Goal: Transaction & Acquisition: Book appointment/travel/reservation

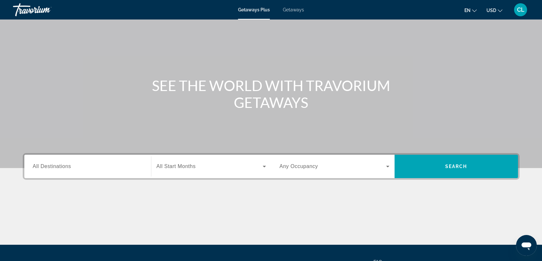
scroll to position [33, 0]
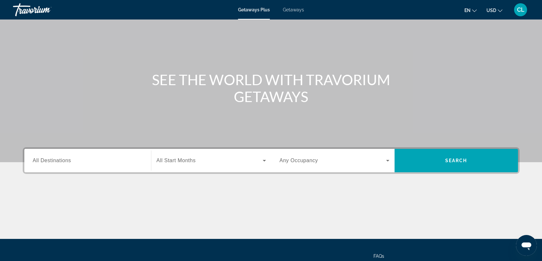
click at [46, 166] on div "Search widget" at bounding box center [88, 160] width 110 height 19
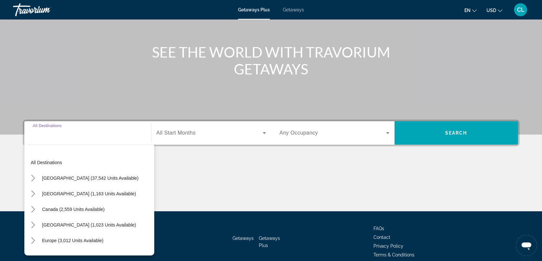
scroll to position [90, 0]
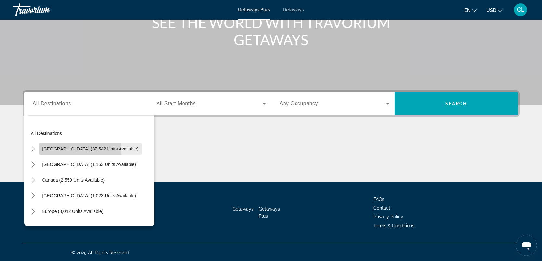
click at [57, 149] on span "[GEOGRAPHIC_DATA] (37,542 units available)" at bounding box center [90, 148] width 97 height 5
type input "**********"
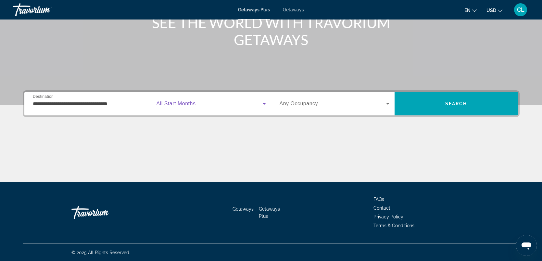
click at [210, 100] on span "Search widget" at bounding box center [210, 104] width 106 height 8
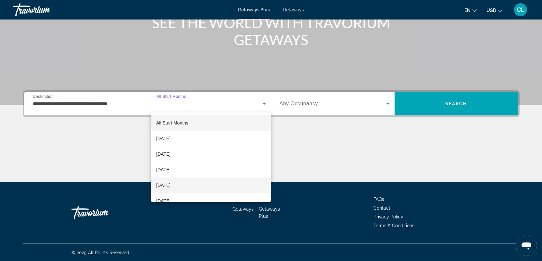
click at [171, 185] on span "[DATE]" at bounding box center [163, 185] width 14 height 8
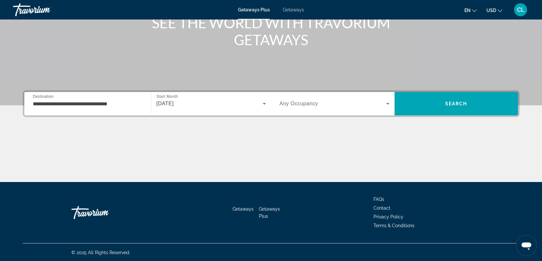
click at [324, 109] on div "Search widget" at bounding box center [335, 104] width 110 height 18
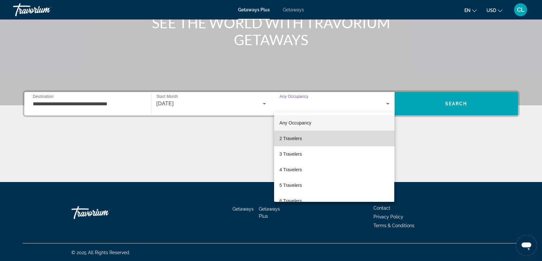
click at [300, 139] on span "2 Travelers" at bounding box center [291, 139] width 22 height 8
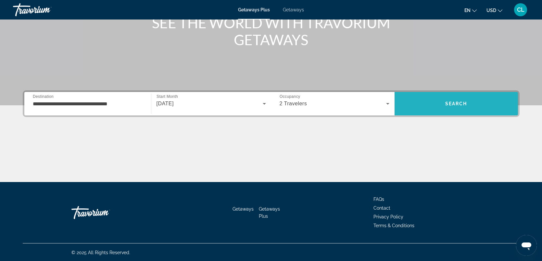
click at [442, 105] on span "Search" at bounding box center [457, 104] width 124 height 16
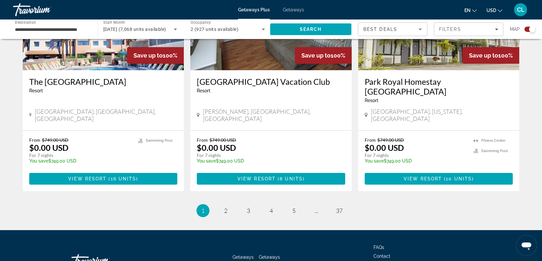
scroll to position [992, 0]
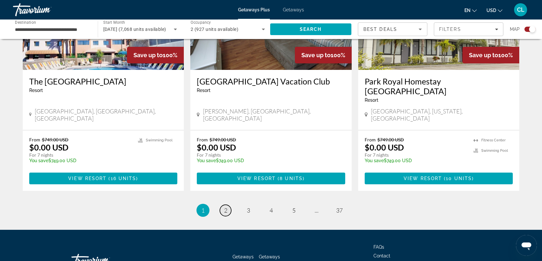
click at [226, 207] on span "2" at bounding box center [225, 210] width 3 height 7
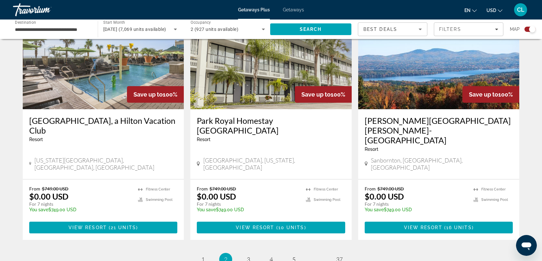
scroll to position [990, 0]
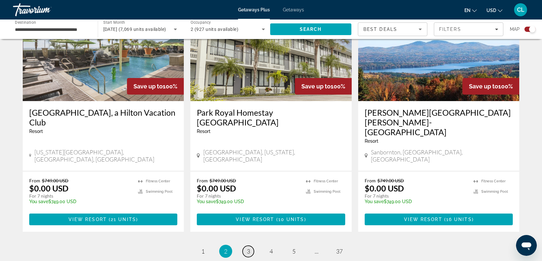
click at [249, 248] on span "3" at bounding box center [248, 251] width 3 height 7
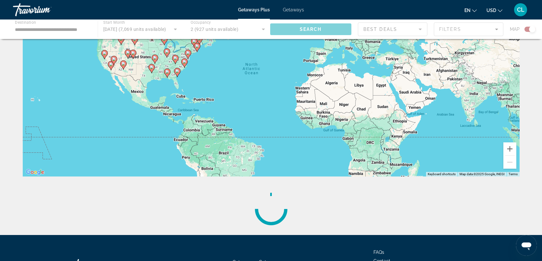
scroll to position [72, 0]
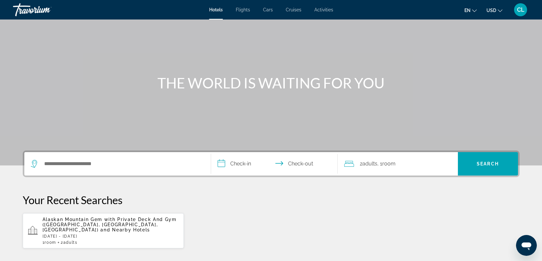
scroll to position [33, 0]
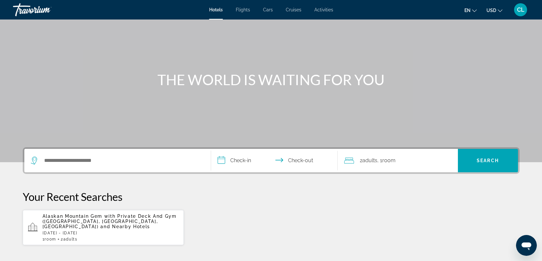
click at [294, 9] on span "Cruises" at bounding box center [294, 9] width 16 height 5
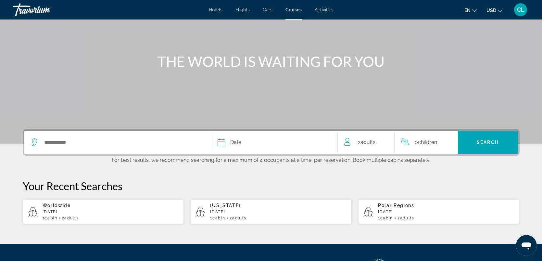
scroll to position [55, 0]
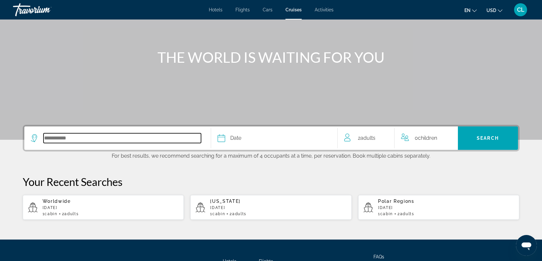
click at [72, 139] on input "Select cruise destination" at bounding box center [123, 138] width 158 height 10
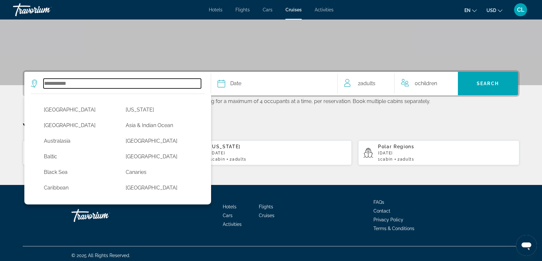
scroll to position [112, 0]
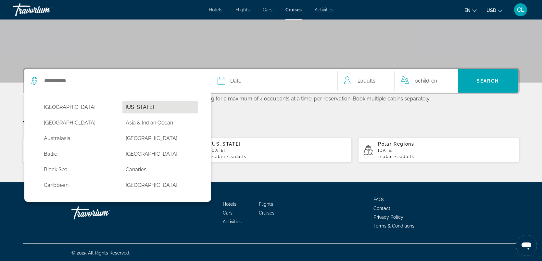
click at [133, 107] on button "Alaska" at bounding box center [161, 107] width 76 height 12
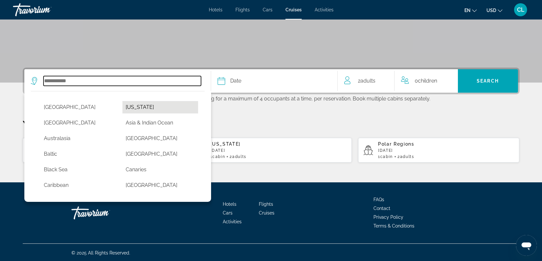
type input "******"
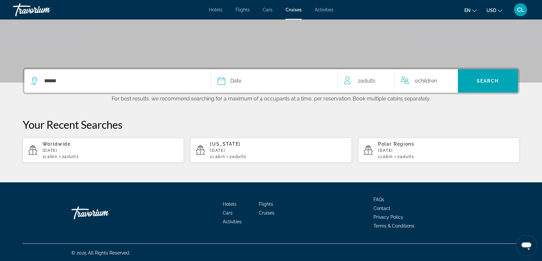
click at [246, 80] on div "Date" at bounding box center [274, 80] width 113 height 9
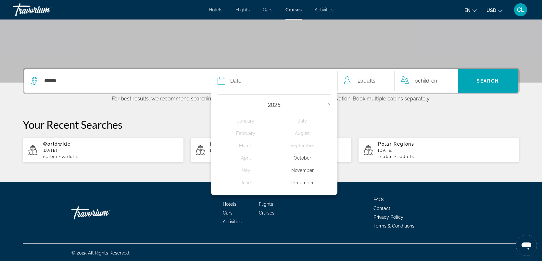
click at [330, 104] on icon "Next year" at bounding box center [329, 105] width 2 height 4
click at [247, 133] on div "February" at bounding box center [246, 133] width 57 height 12
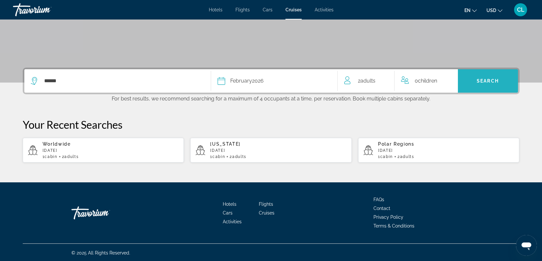
click at [480, 79] on span "Search" at bounding box center [488, 80] width 22 height 5
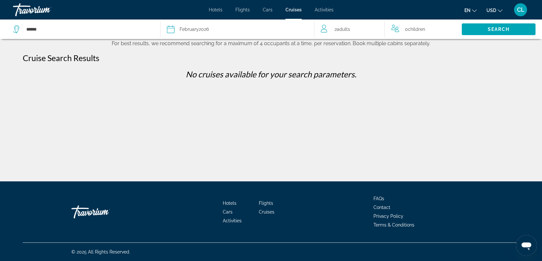
click at [213, 28] on div "Date February 2026" at bounding box center [237, 29] width 141 height 9
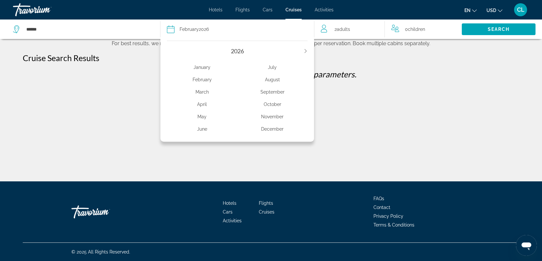
click at [197, 67] on div "January" at bounding box center [202, 67] width 71 height 12
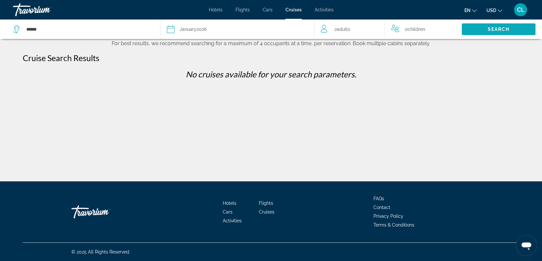
click at [475, 29] on span "Search" at bounding box center [499, 29] width 74 height 16
click at [244, 28] on div "Date January 2026" at bounding box center [237, 29] width 141 height 9
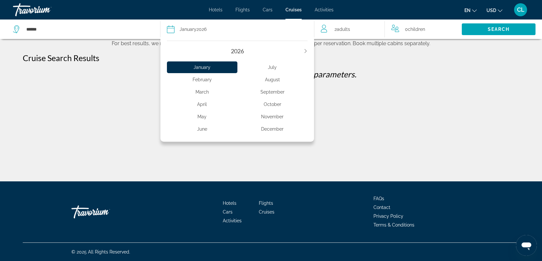
click at [203, 117] on div "May" at bounding box center [202, 117] width 71 height 12
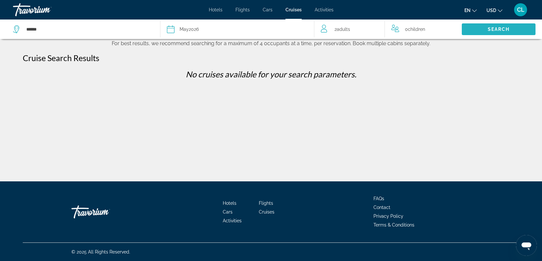
click at [486, 28] on span "Search" at bounding box center [499, 29] width 74 height 16
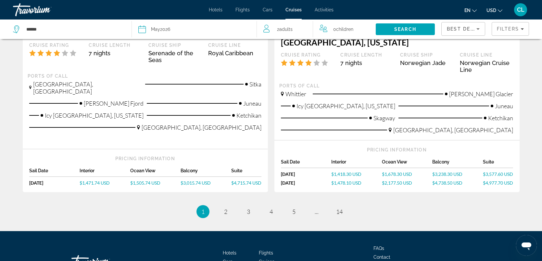
scroll to position [736, 0]
